Goal: Information Seeking & Learning: Learn about a topic

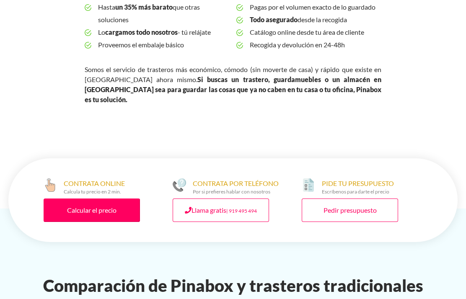
scroll to position [355, 0]
click at [99, 199] on link "Calcular el precio" at bounding box center [92, 210] width 96 height 23
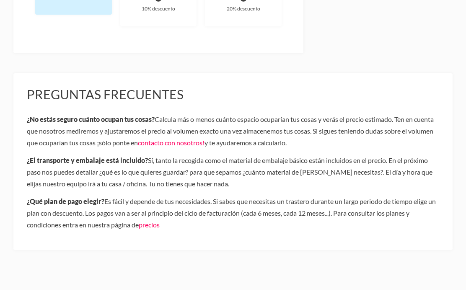
scroll to position [393, 0]
click at [160, 226] on link "precios" at bounding box center [149, 225] width 21 height 8
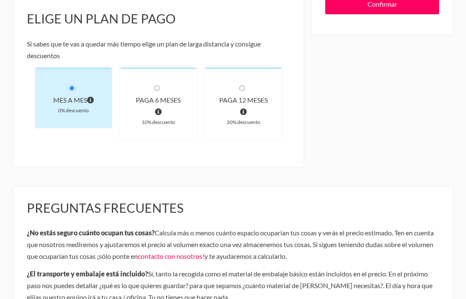
scroll to position [277, 0]
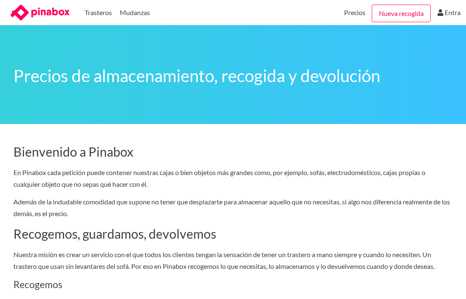
click at [94, 14] on link "Trasteros" at bounding box center [98, 12] width 27 height 25
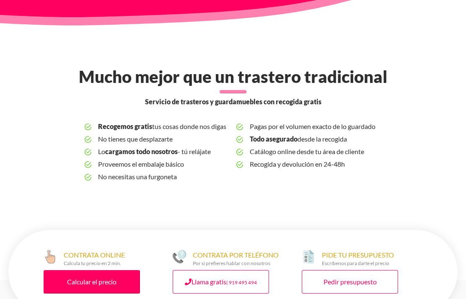
scroll to position [222, 0]
